Goal: Transaction & Acquisition: Purchase product/service

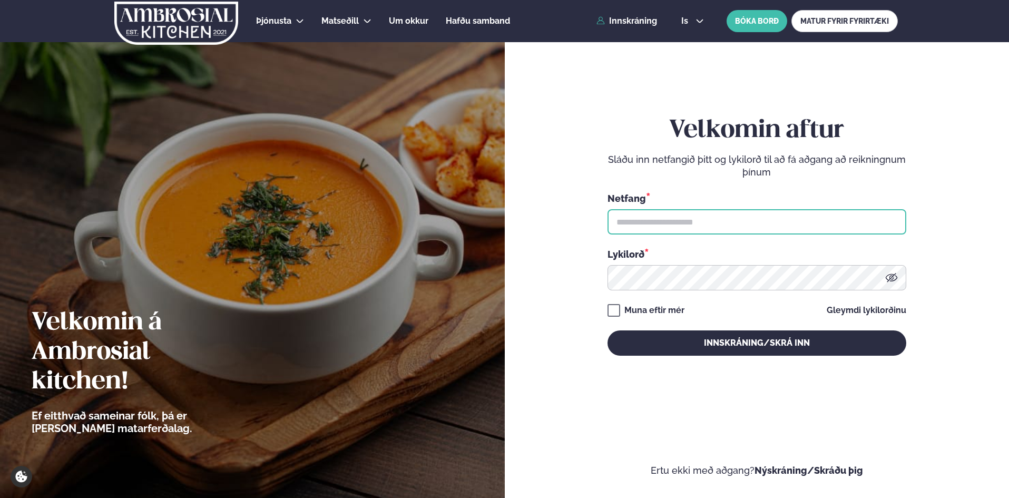
click at [637, 222] on input "text" at bounding box center [756, 221] width 299 height 25
type input "**********"
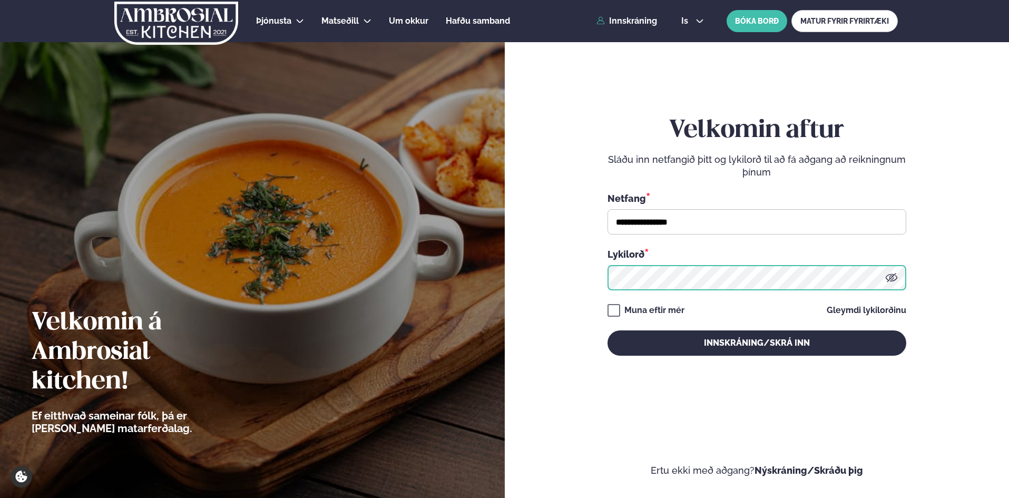
click at [607, 330] on button "Innskráning/Skrá inn" at bounding box center [756, 342] width 299 height 25
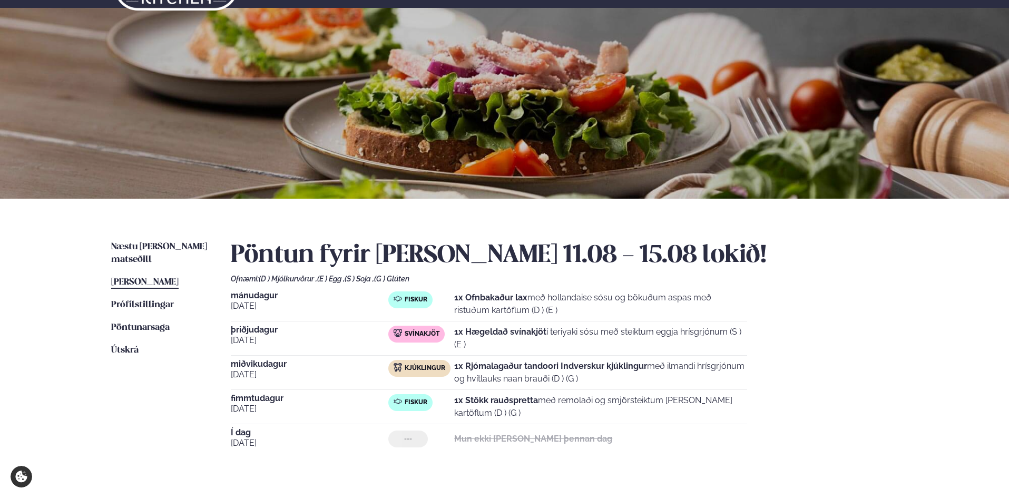
scroll to position [53, 0]
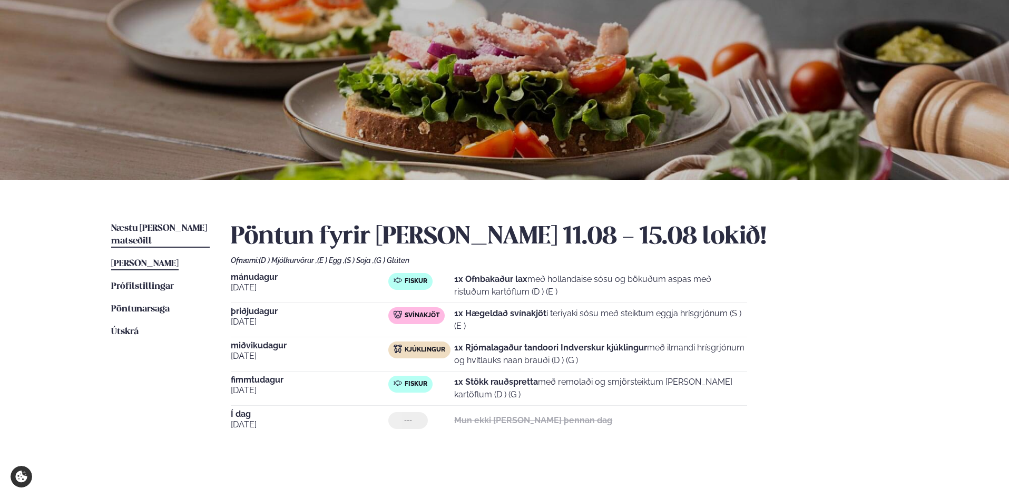
click at [170, 228] on span "Næstu [PERSON_NAME] matseðill" at bounding box center [159, 235] width 96 height 22
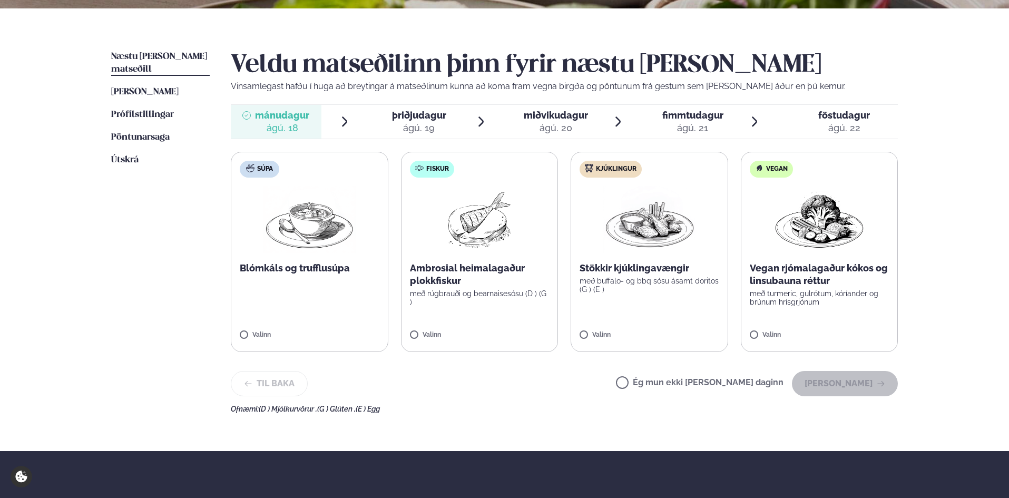
scroll to position [158, 0]
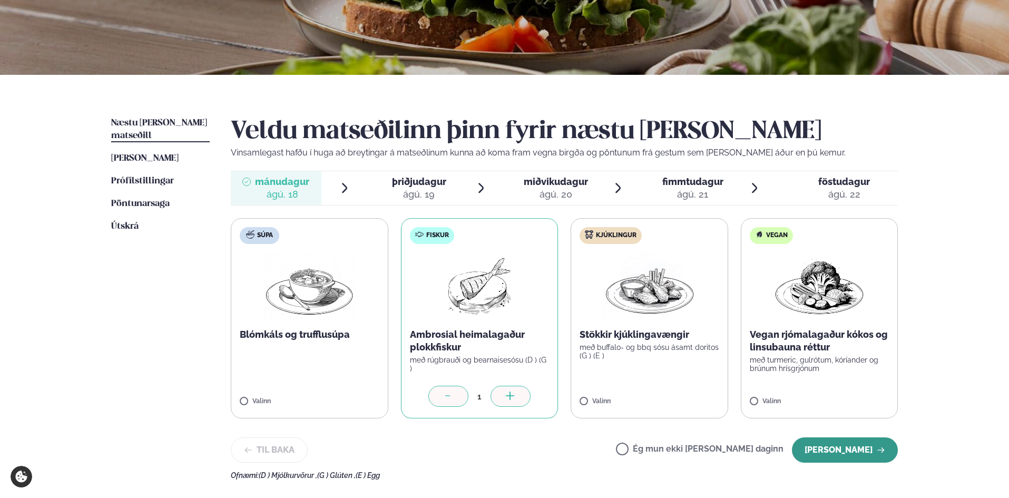
click at [829, 450] on button "[PERSON_NAME]" at bounding box center [845, 449] width 106 height 25
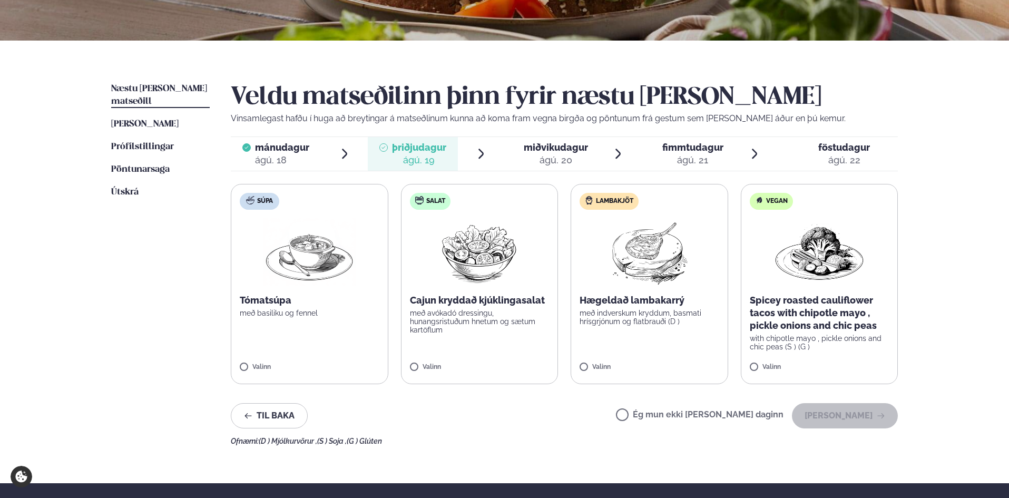
scroll to position [211, 0]
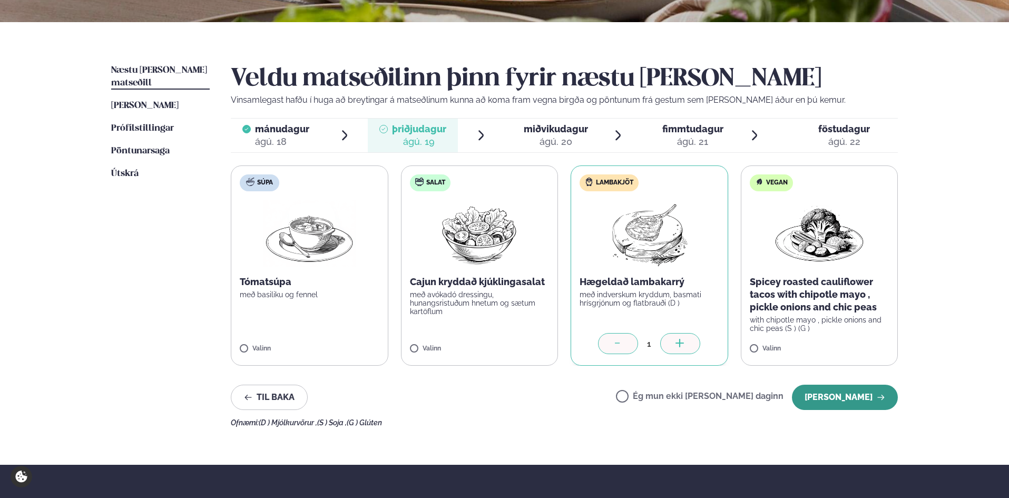
click at [857, 395] on button "[PERSON_NAME]" at bounding box center [845, 397] width 106 height 25
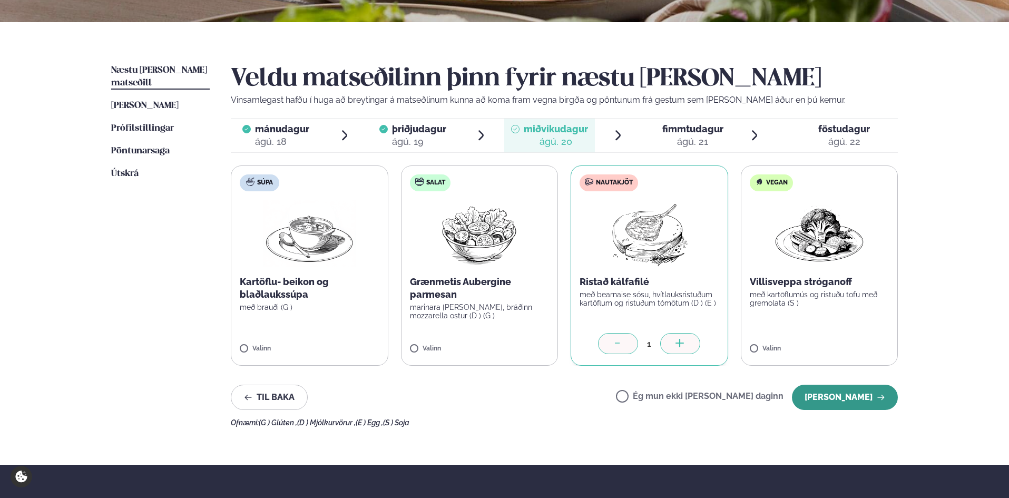
click at [850, 398] on button "[PERSON_NAME]" at bounding box center [845, 397] width 106 height 25
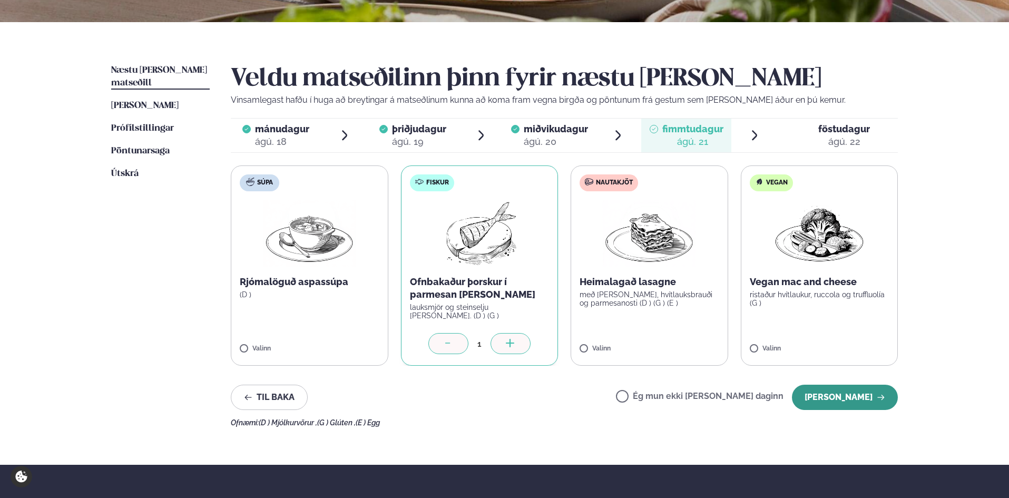
click at [826, 398] on button "[PERSON_NAME]" at bounding box center [845, 397] width 106 height 25
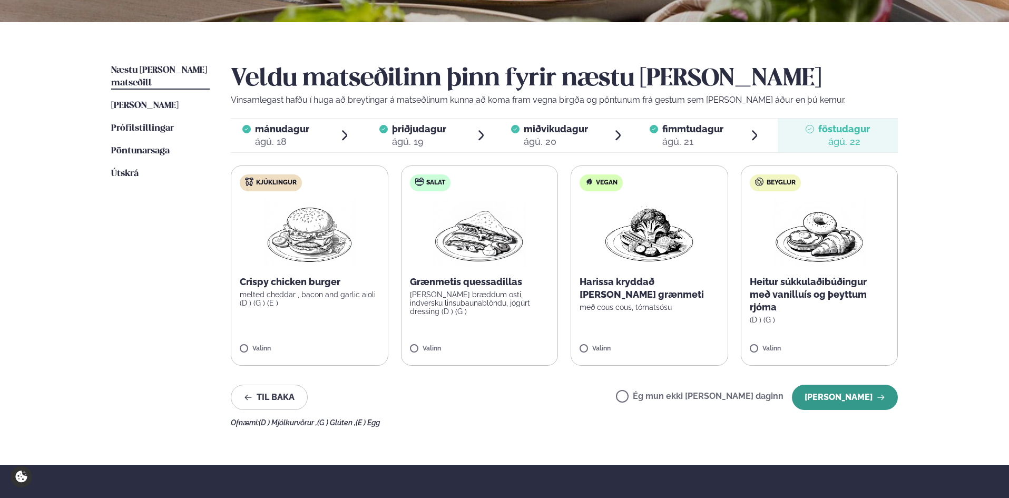
click at [840, 396] on button "[PERSON_NAME]" at bounding box center [845, 397] width 106 height 25
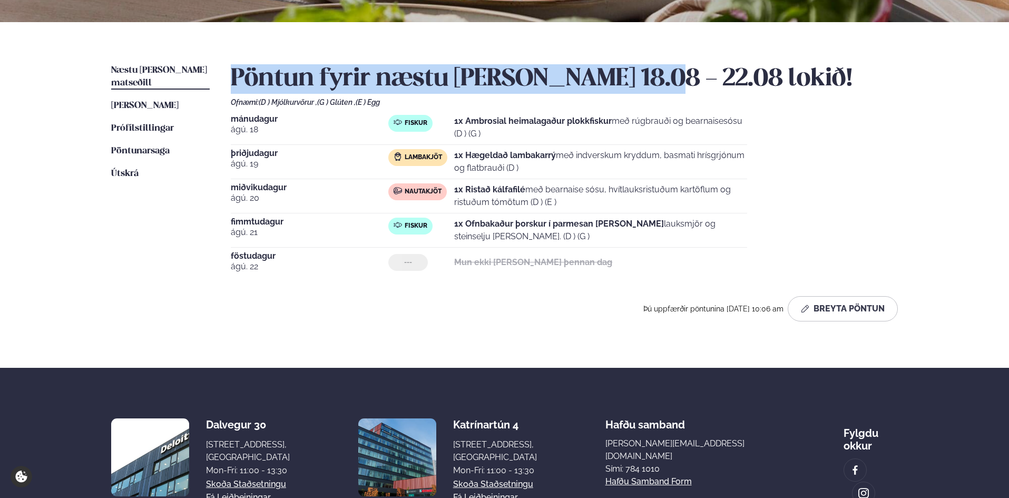
drag, startPoint x: 230, startPoint y: 74, endPoint x: 652, endPoint y: 74, distance: 422.0
click at [652, 74] on div "Næstu [PERSON_NAME] matseðill Næsta vika [PERSON_NAME] matseðill [PERSON_NAME] …" at bounding box center [505, 195] width 850 height 346
copy h2 "Pöntun fyrir næstu [PERSON_NAME] 18.08 - 22.08"
